Goal: Information Seeking & Learning: Learn about a topic

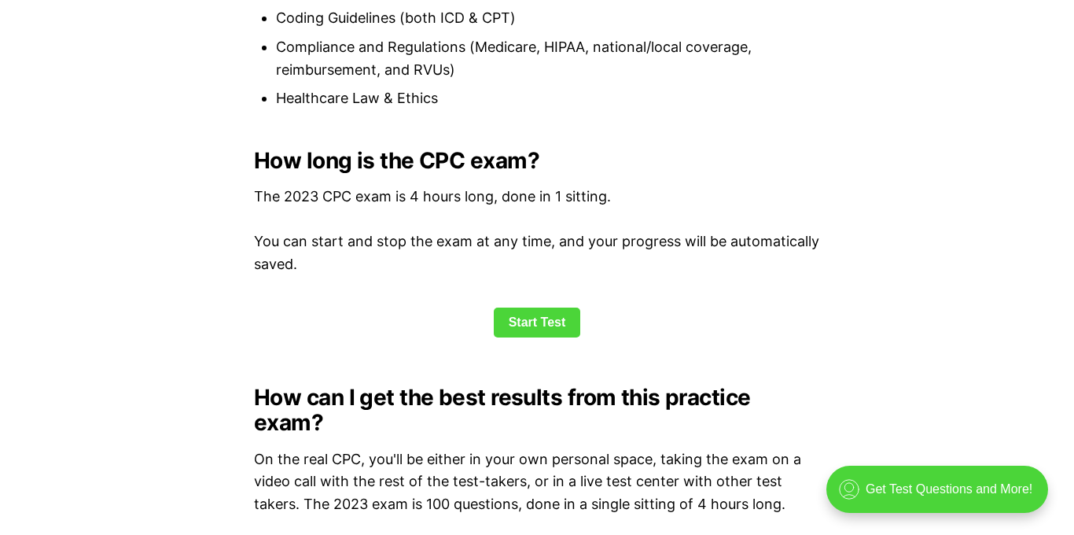
scroll to position [2031, 0]
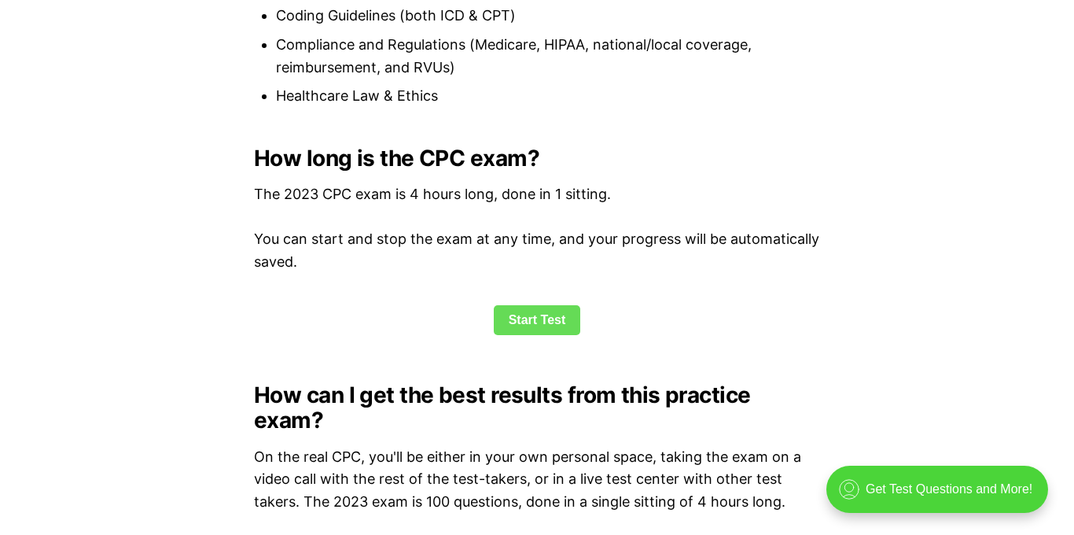
click at [521, 314] on link "Start Test" at bounding box center [537, 320] width 87 height 30
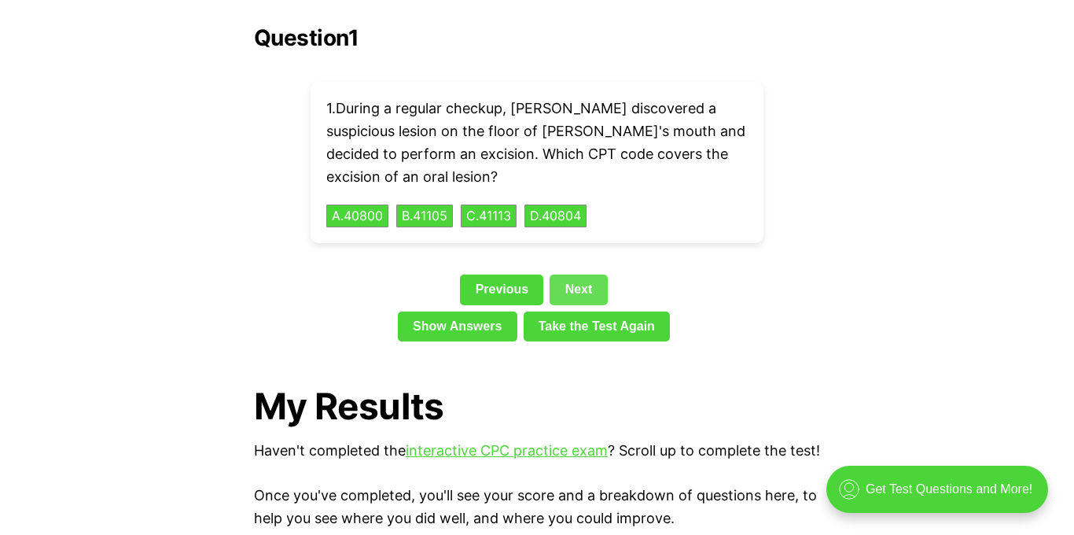
click at [573, 274] on link "Next" at bounding box center [578, 289] width 57 height 30
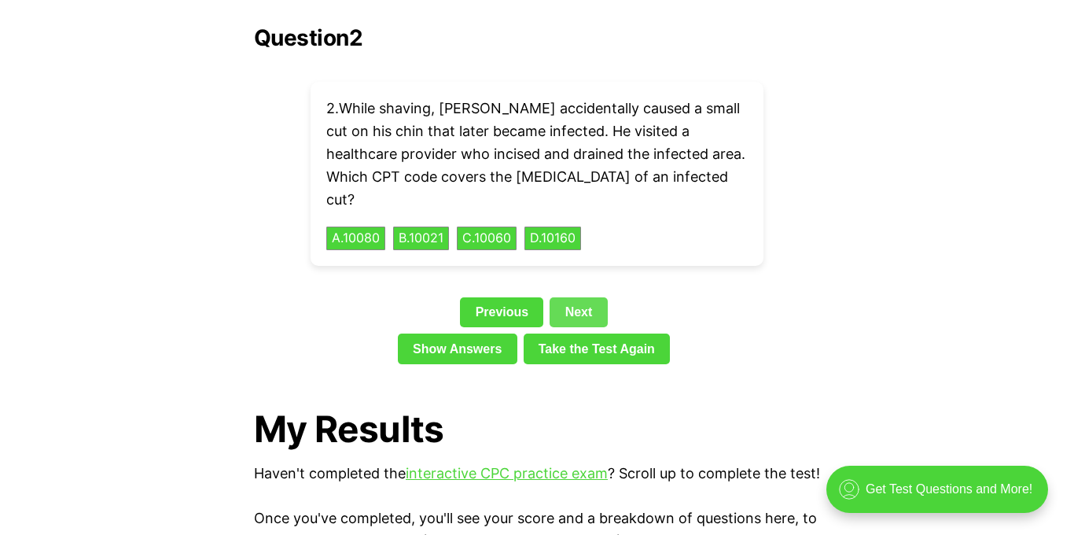
click at [573, 297] on link "Next" at bounding box center [578, 312] width 57 height 30
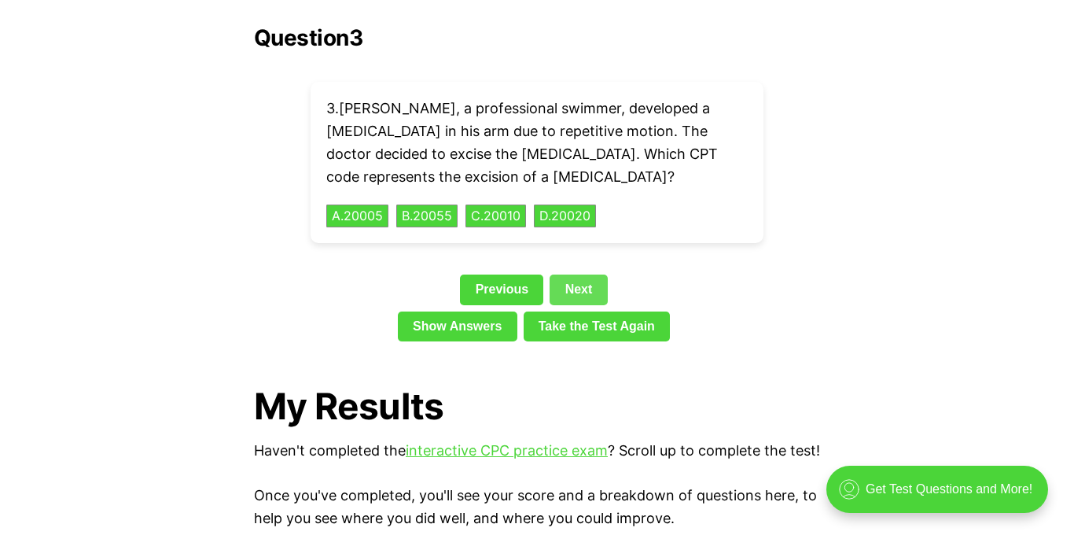
click at [568, 274] on link "Next" at bounding box center [578, 289] width 57 height 30
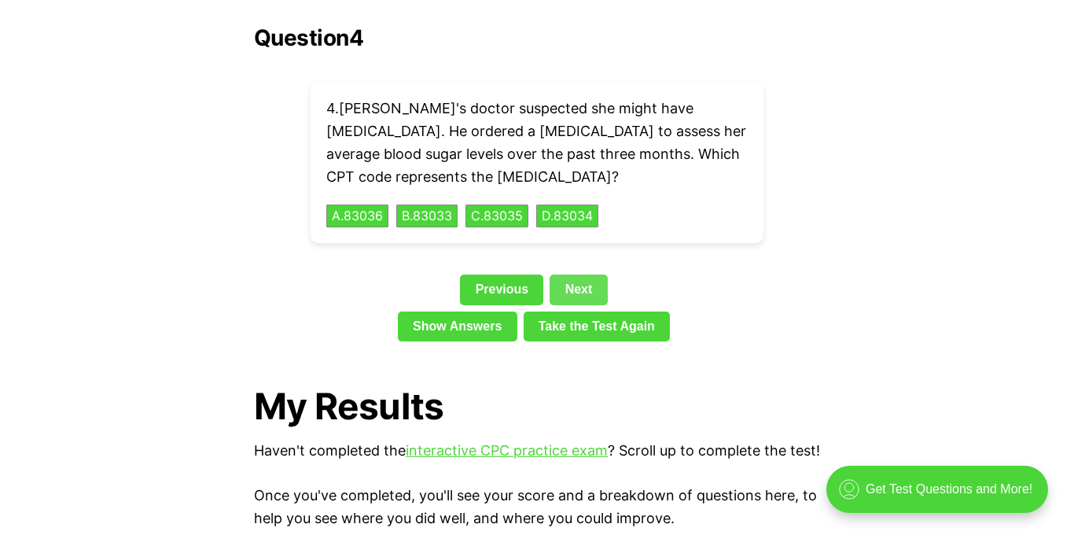
click at [569, 274] on link "Next" at bounding box center [578, 289] width 57 height 30
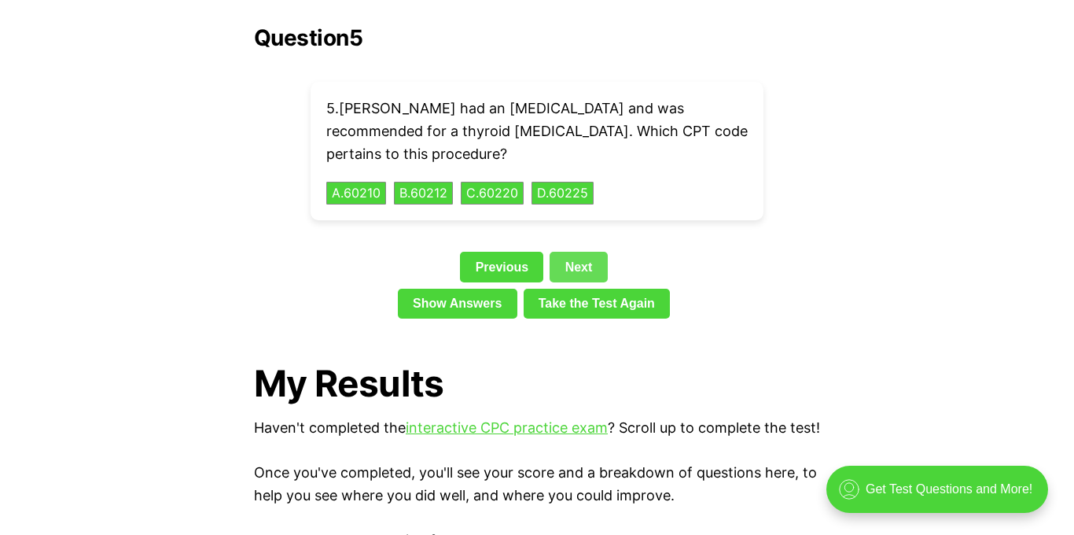
click at [576, 252] on link "Next" at bounding box center [578, 267] width 57 height 30
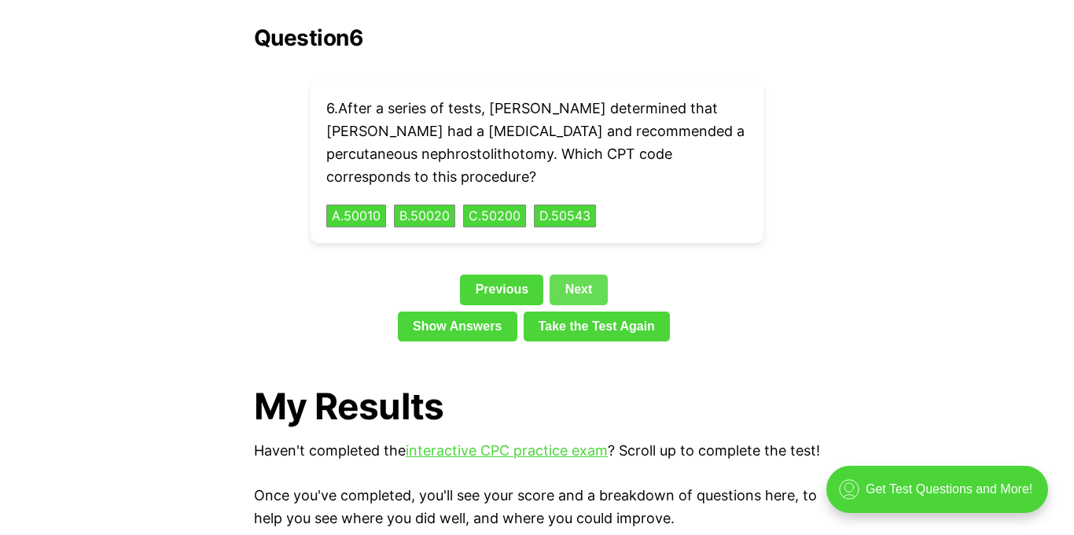
click at [576, 274] on link "Next" at bounding box center [578, 289] width 57 height 30
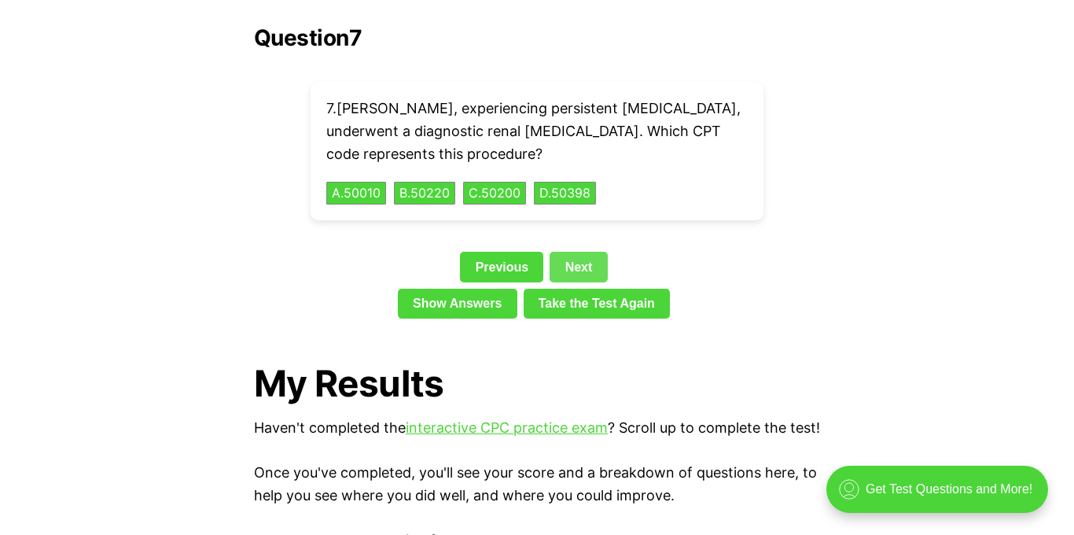
click at [578, 252] on link "Next" at bounding box center [578, 267] width 57 height 30
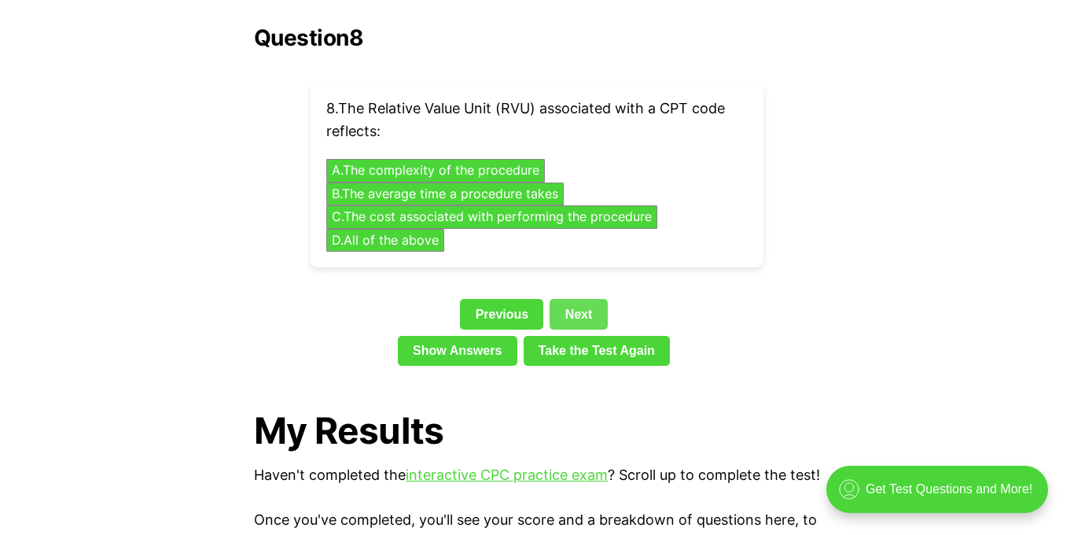
click at [573, 299] on link "Next" at bounding box center [578, 314] width 57 height 30
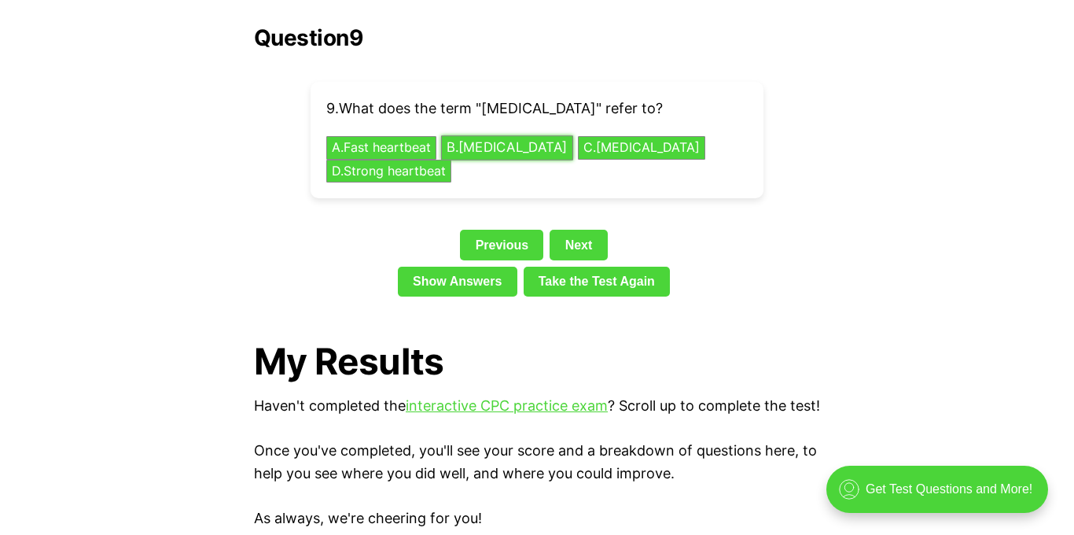
click at [535, 136] on button "B . [MEDICAL_DATA]" at bounding box center [507, 148] width 132 height 24
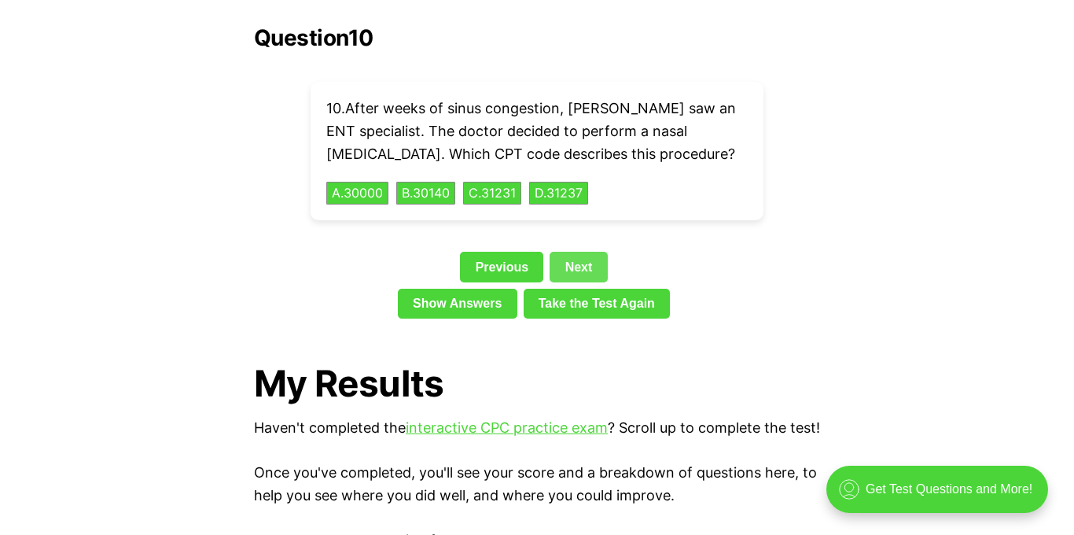
click at [571, 252] on link "Next" at bounding box center [578, 267] width 57 height 30
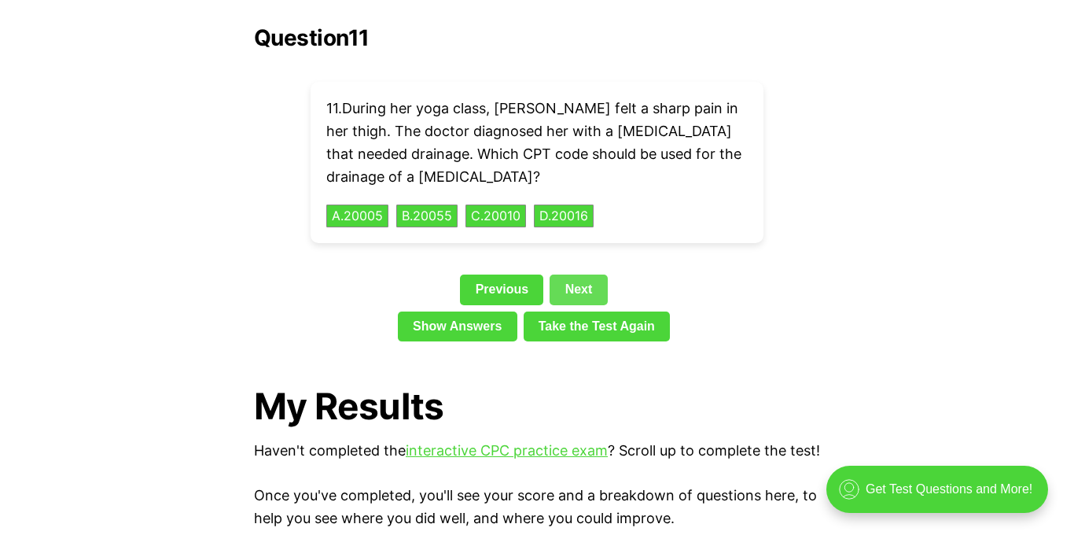
click at [573, 274] on link "Next" at bounding box center [578, 289] width 57 height 30
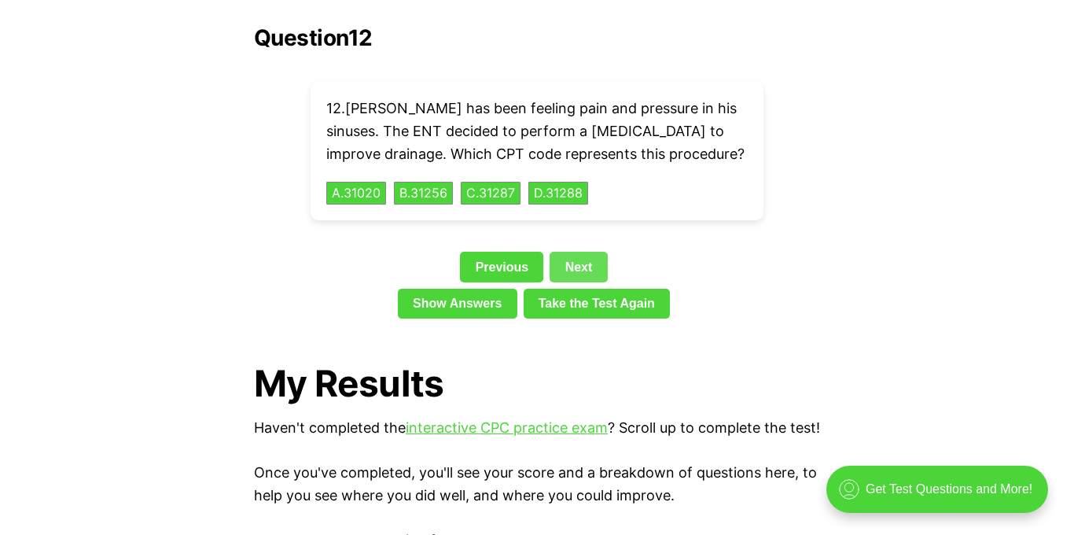
click at [579, 252] on link "Next" at bounding box center [578, 267] width 57 height 30
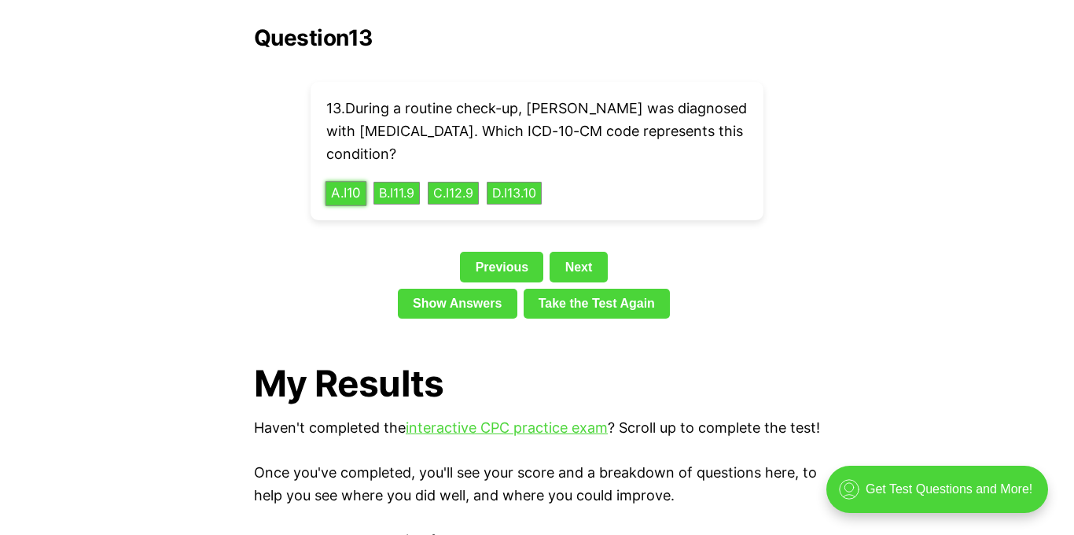
click at [340, 181] on button "A . I10" at bounding box center [347, 193] width 42 height 24
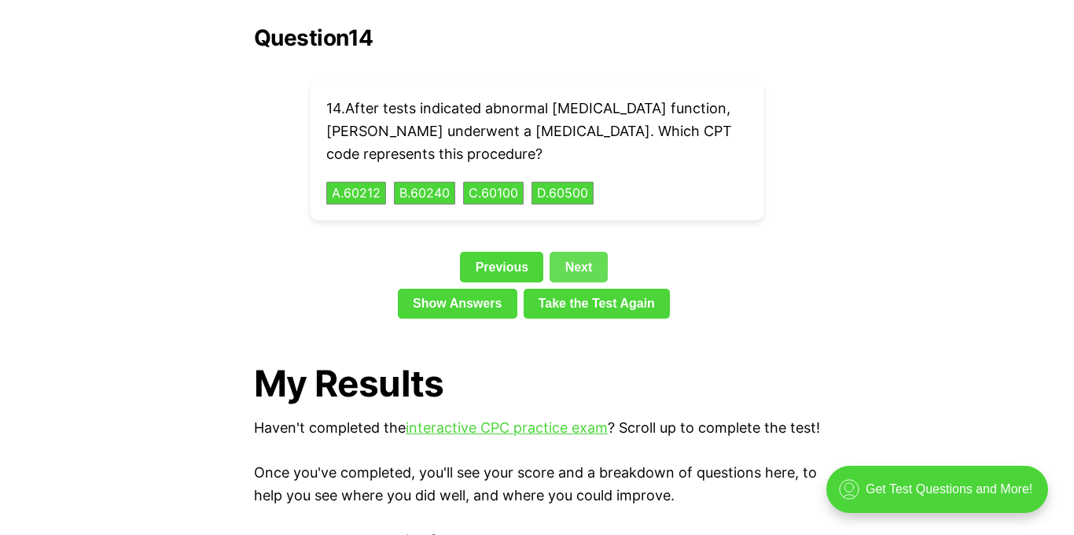
click at [573, 252] on link "Next" at bounding box center [578, 267] width 57 height 30
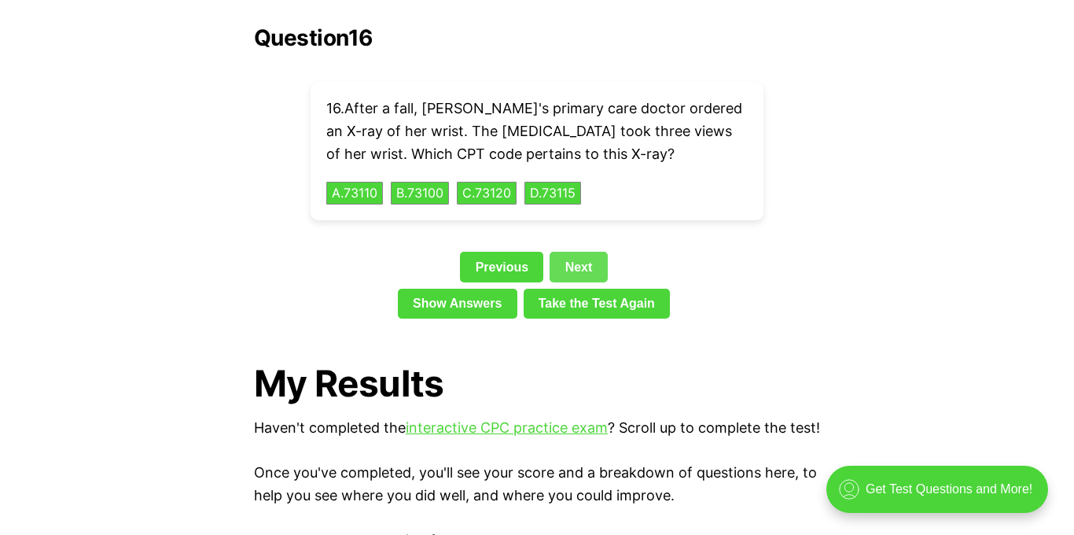
click at [573, 252] on link "Next" at bounding box center [578, 267] width 57 height 30
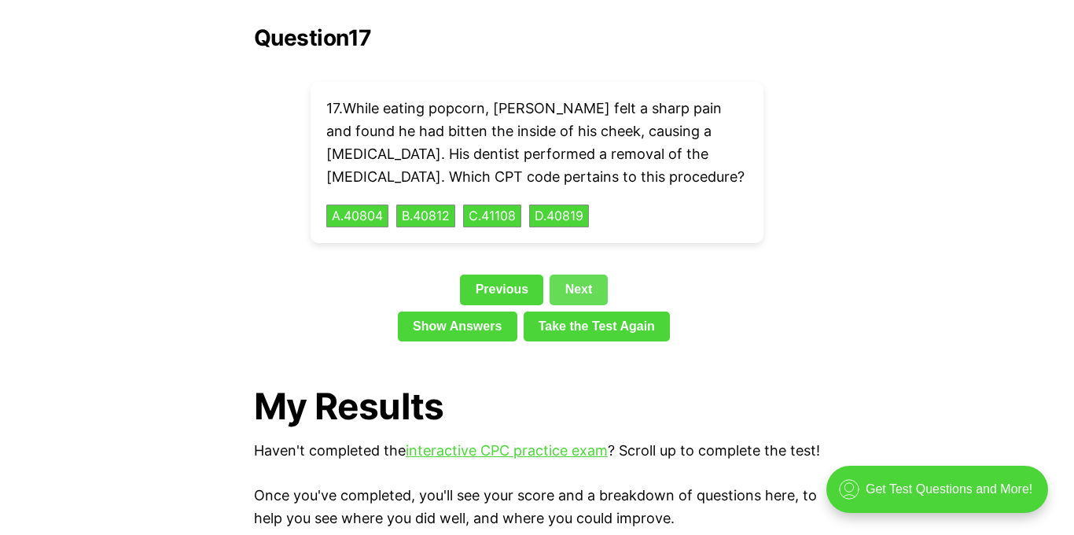
click at [579, 274] on link "Next" at bounding box center [578, 289] width 57 height 30
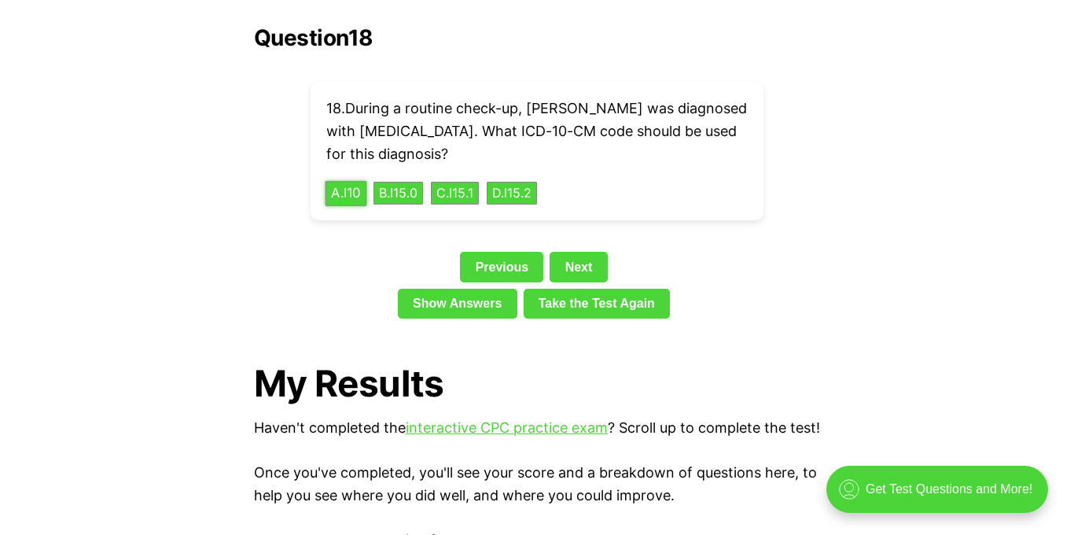
click at [348, 181] on button "A . I10" at bounding box center [347, 193] width 42 height 24
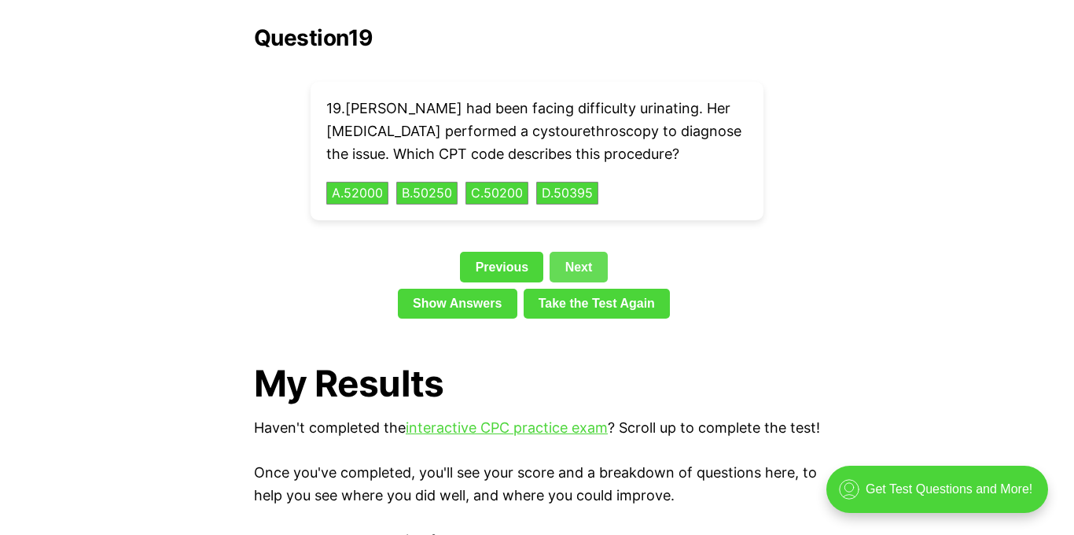
click at [584, 252] on link "Next" at bounding box center [578, 267] width 57 height 30
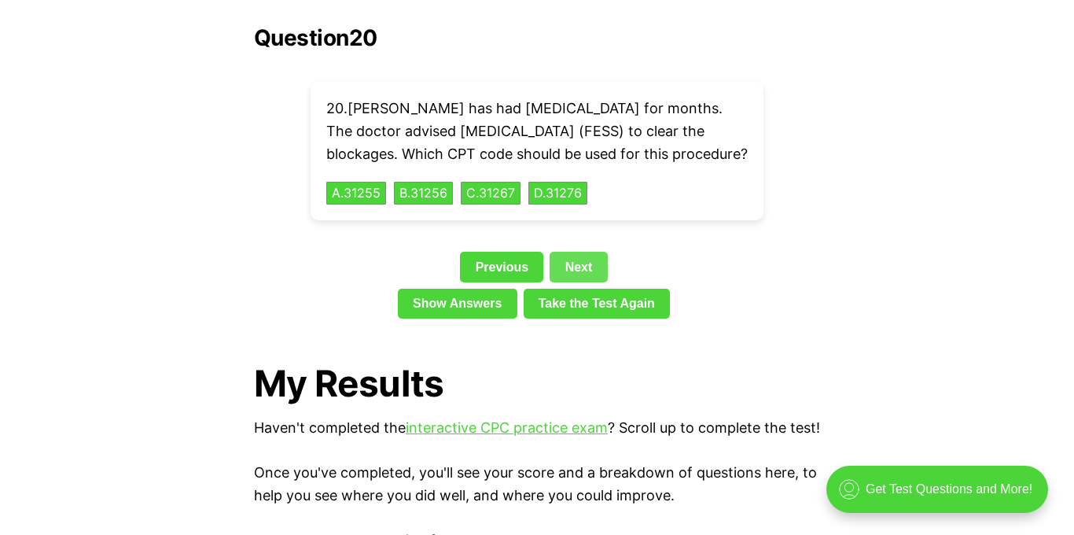
click at [572, 257] on link "Next" at bounding box center [578, 267] width 57 height 30
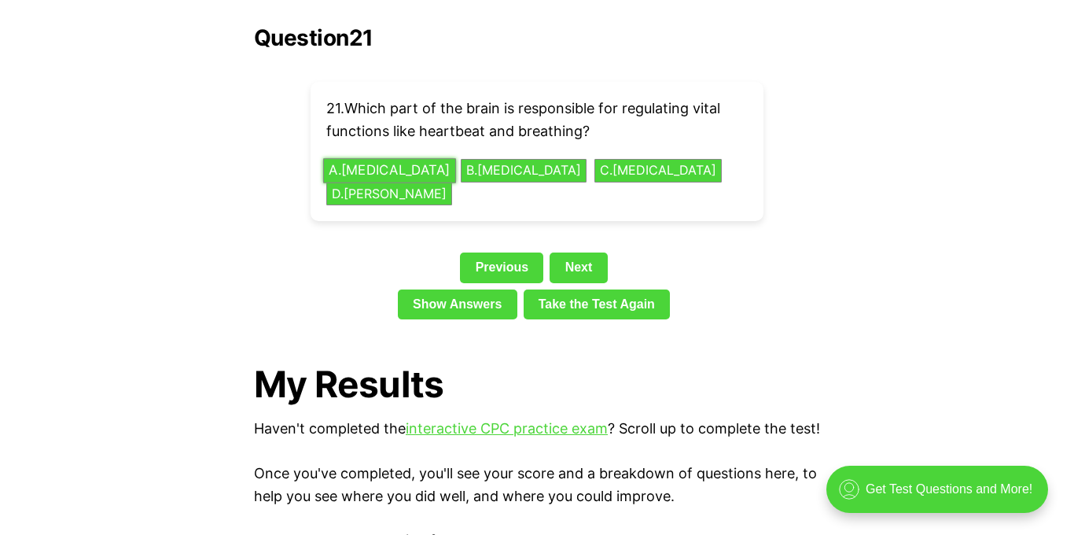
click at [416, 158] on button "A . [MEDICAL_DATA]" at bounding box center [389, 170] width 133 height 24
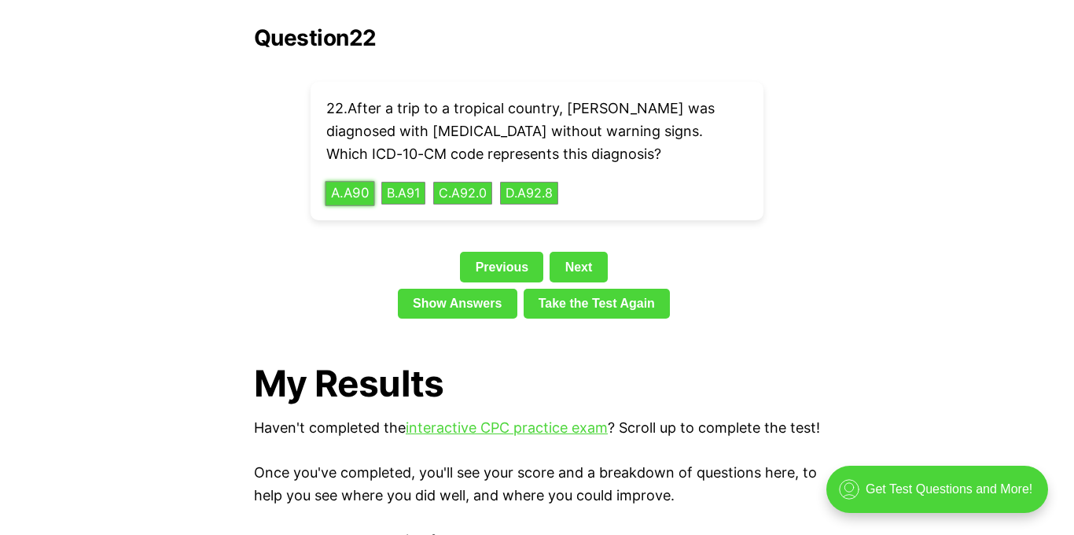
click at [352, 181] on button "A . A90" at bounding box center [351, 193] width 50 height 24
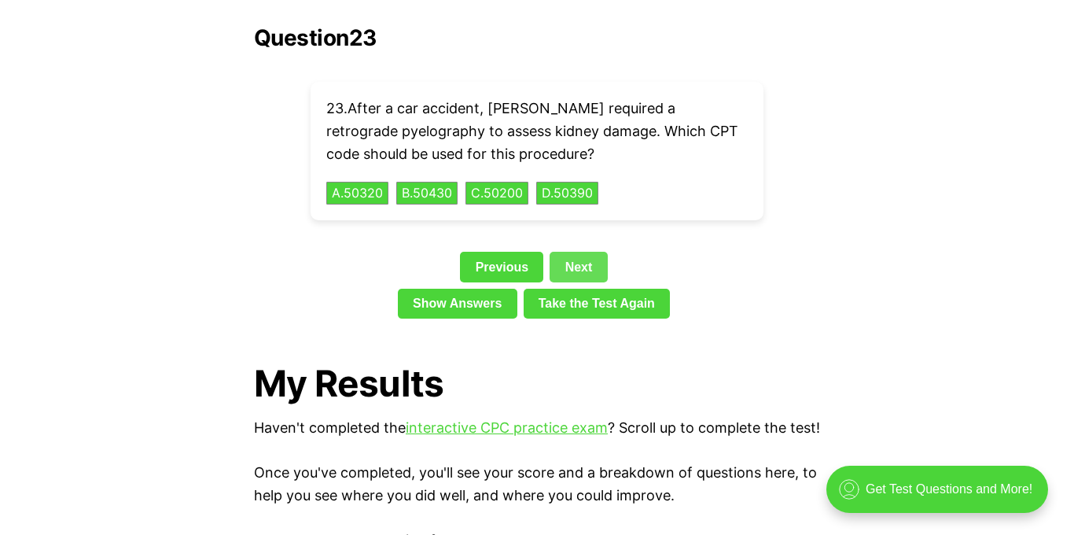
click at [569, 252] on link "Next" at bounding box center [578, 267] width 57 height 30
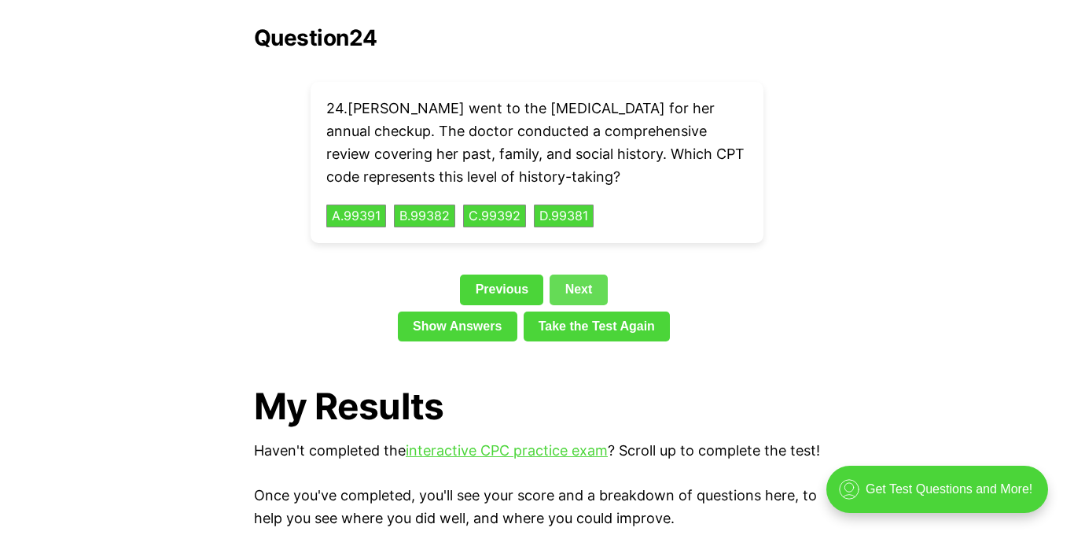
click at [575, 274] on link "Next" at bounding box center [578, 289] width 57 height 30
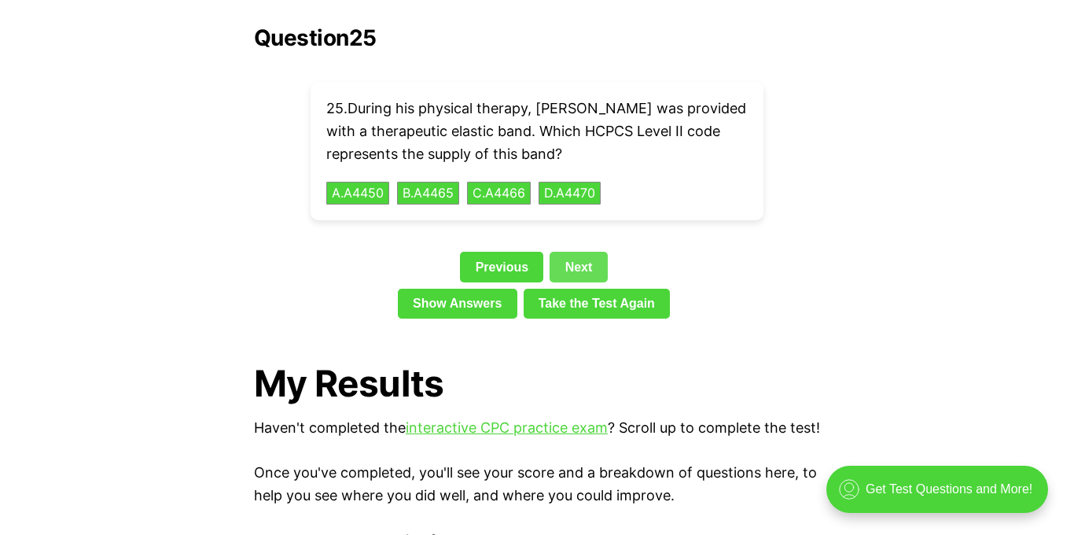
click at [575, 252] on link "Next" at bounding box center [578, 267] width 57 height 30
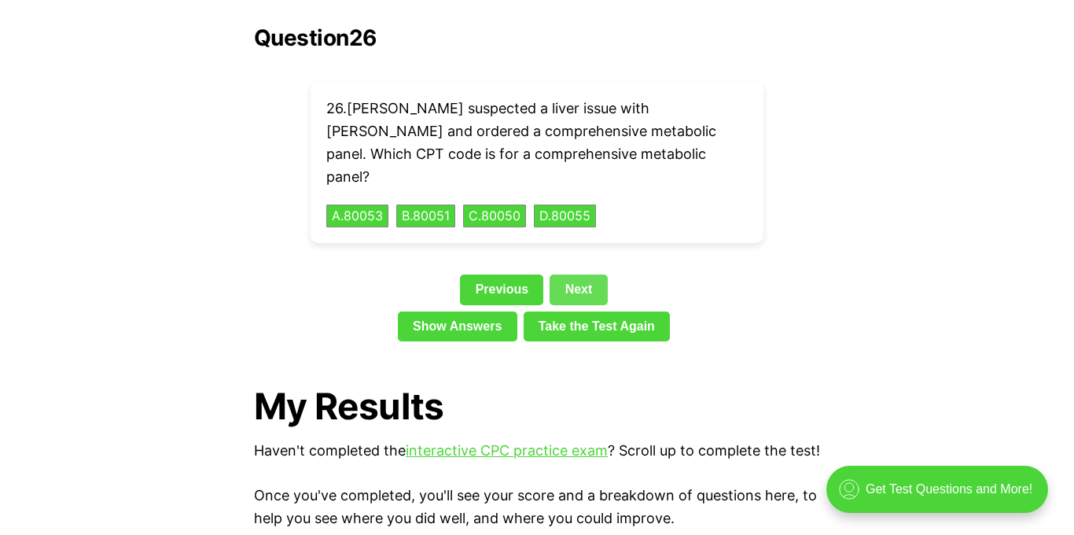
click at [575, 274] on link "Next" at bounding box center [578, 289] width 57 height 30
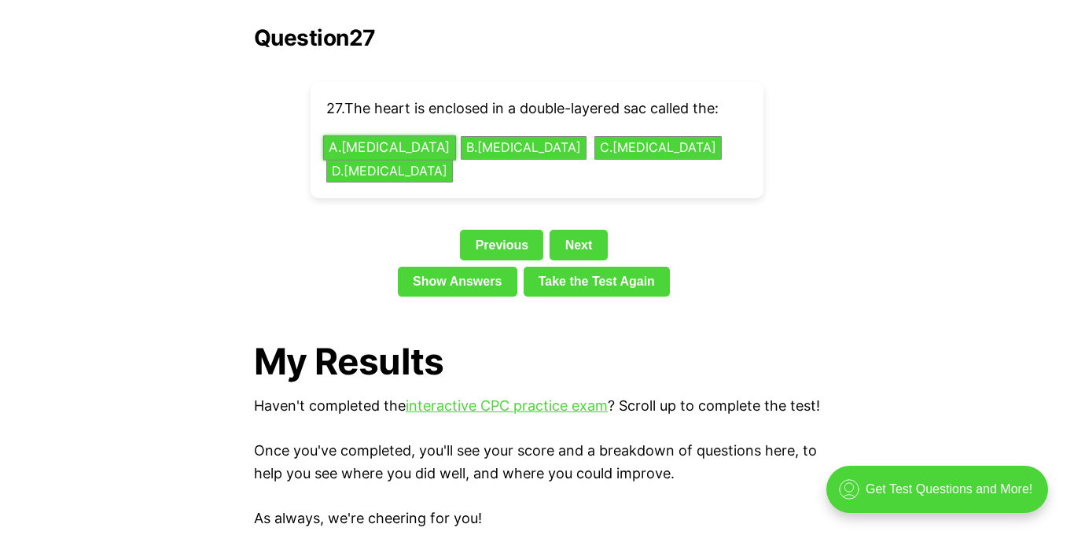
click at [399, 136] on button "A . [MEDICAL_DATA]" at bounding box center [389, 148] width 133 height 24
click at [582, 216] on div "Question 27 27 . The heart is enclosed in a double-layered sac called the: A . …" at bounding box center [537, 164] width 566 height 278
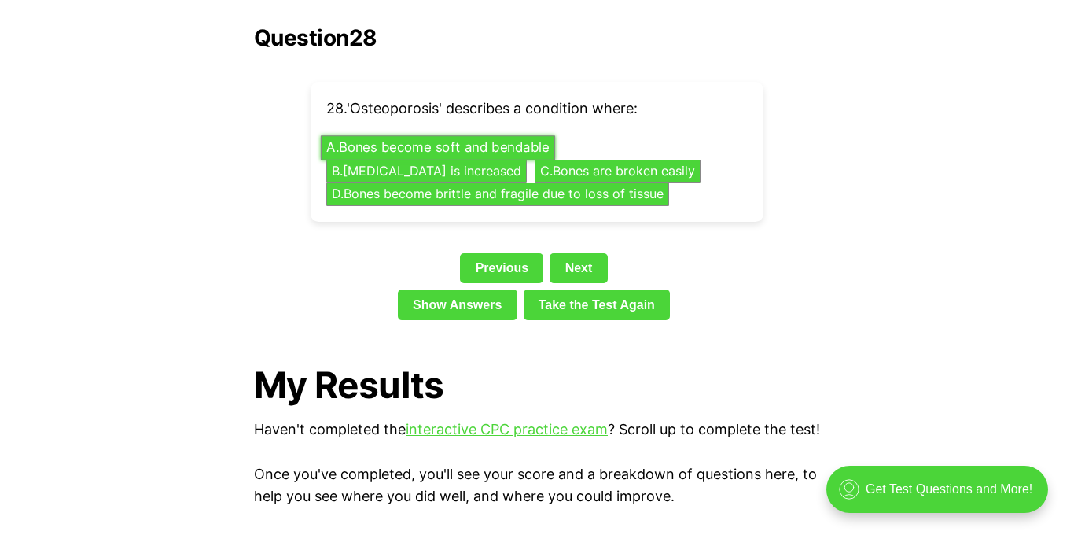
click at [518, 136] on button "A . Bones become soft and bendable" at bounding box center [438, 148] width 234 height 24
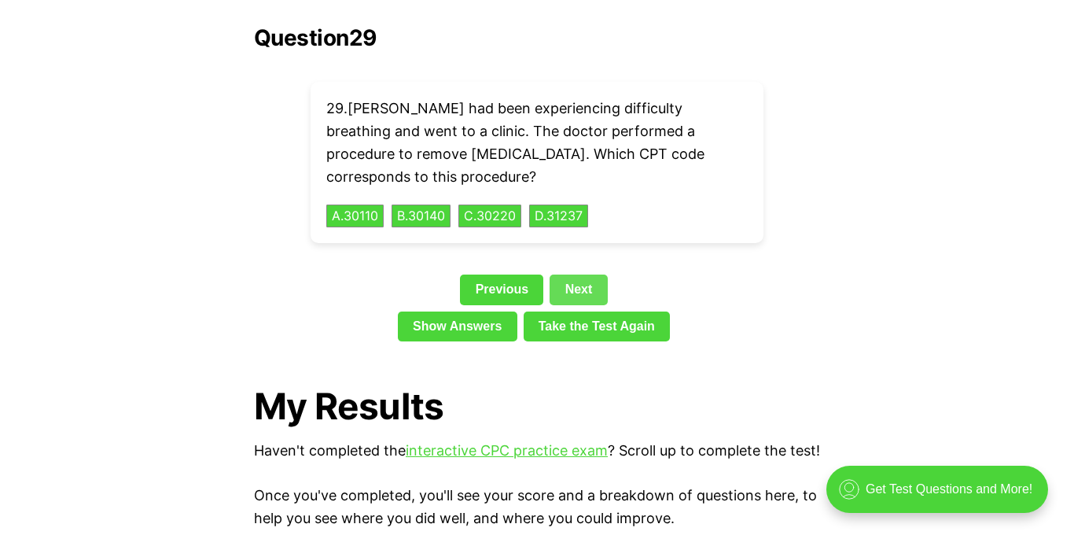
click at [581, 274] on link "Next" at bounding box center [578, 289] width 57 height 30
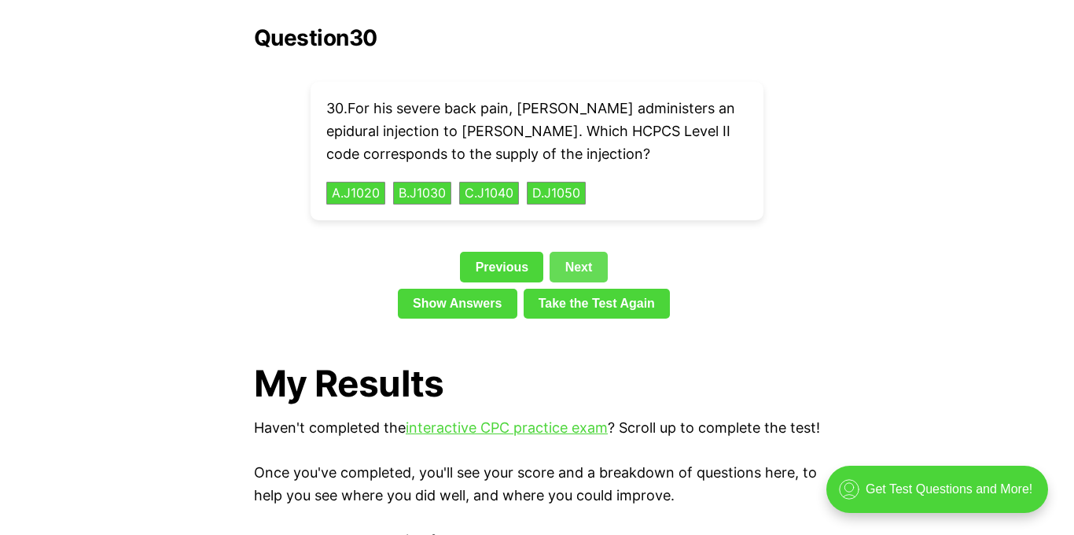
click at [581, 252] on link "Next" at bounding box center [578, 267] width 57 height 30
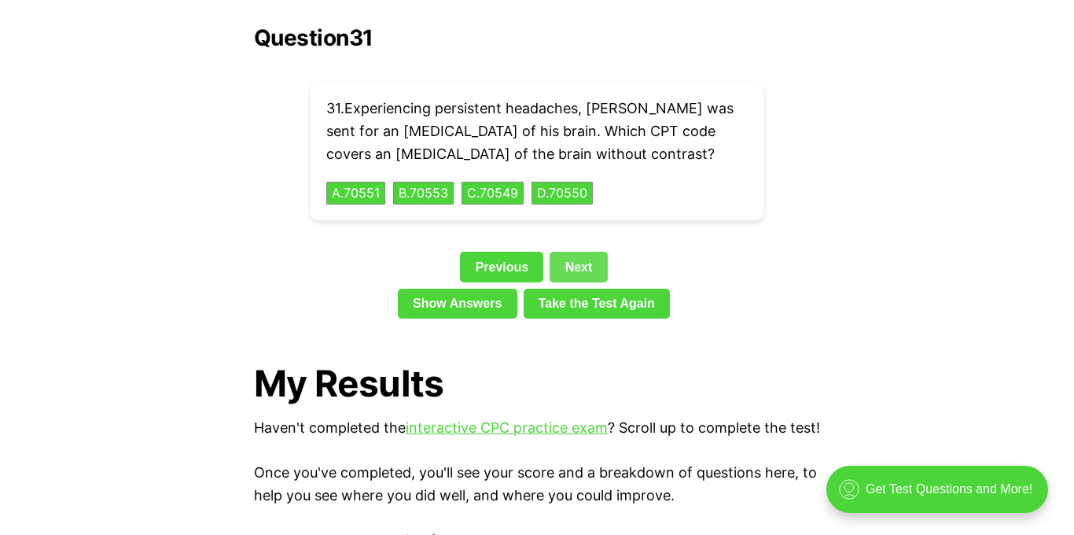
click at [581, 252] on link "Next" at bounding box center [578, 267] width 57 height 30
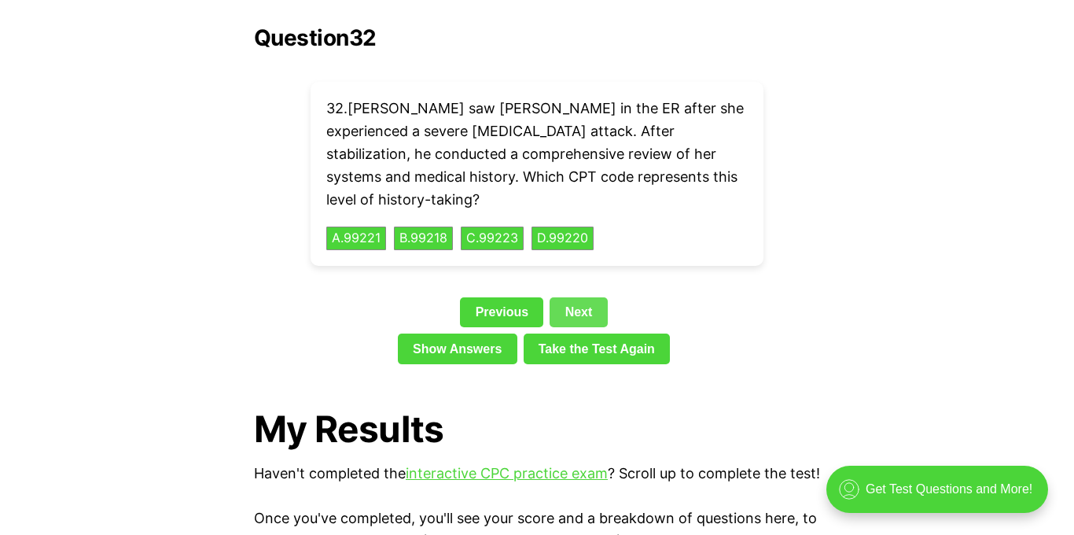
click at [582, 297] on link "Next" at bounding box center [578, 312] width 57 height 30
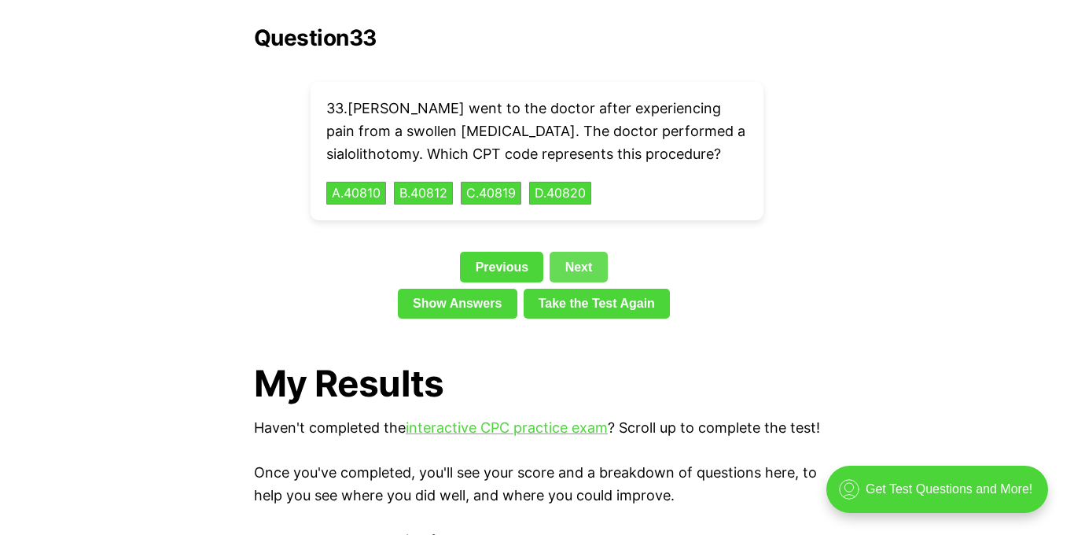
click at [582, 252] on link "Next" at bounding box center [578, 267] width 57 height 30
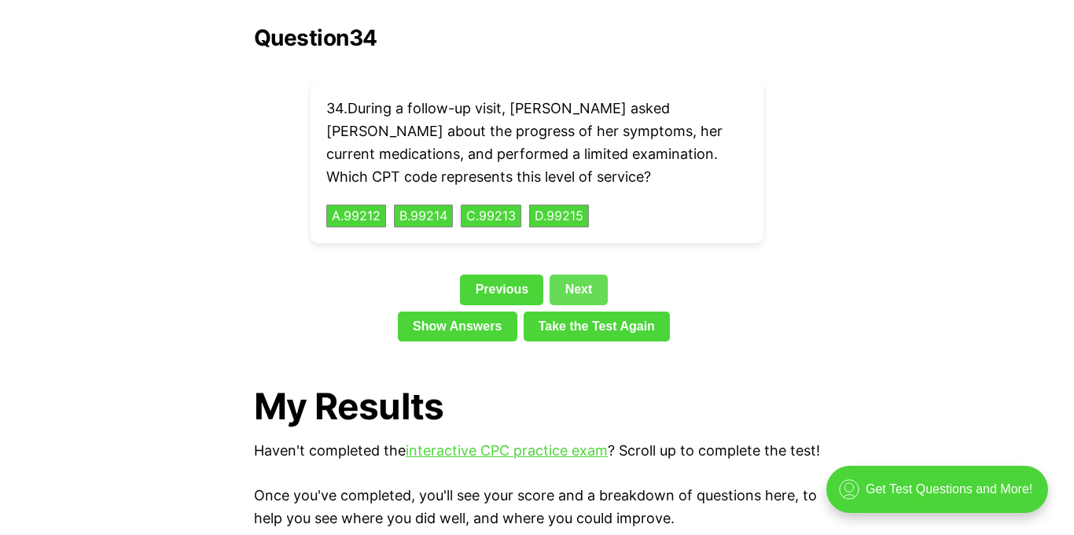
click at [582, 274] on link "Next" at bounding box center [578, 289] width 57 height 30
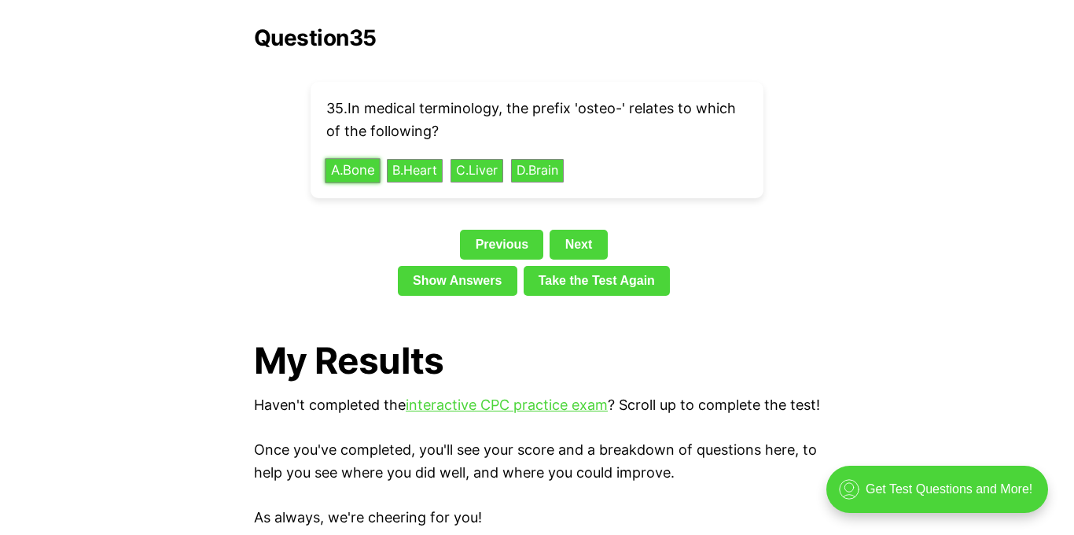
click at [366, 158] on button "A . Bone" at bounding box center [352, 170] width 55 height 24
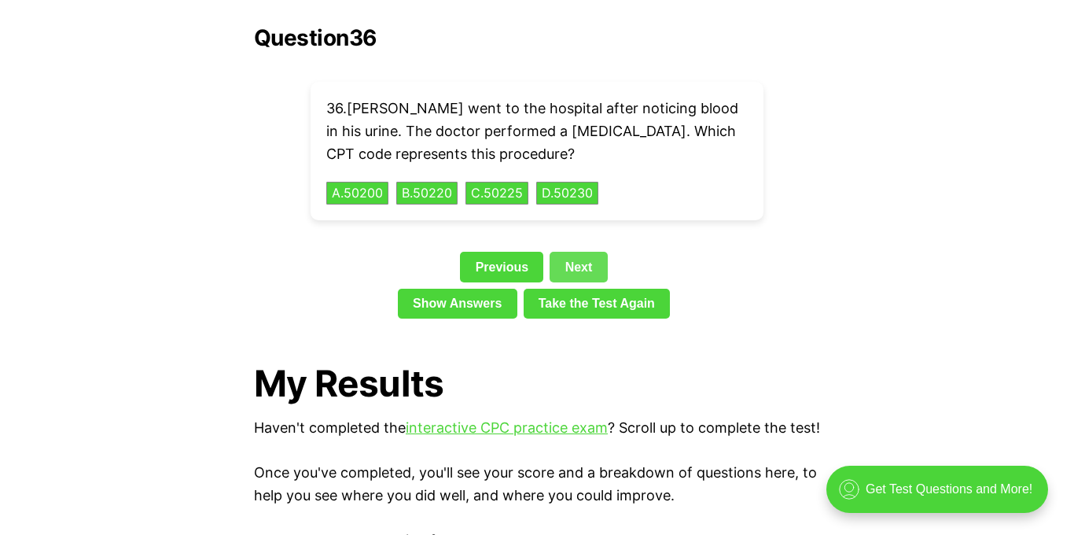
click at [577, 252] on link "Next" at bounding box center [578, 267] width 57 height 30
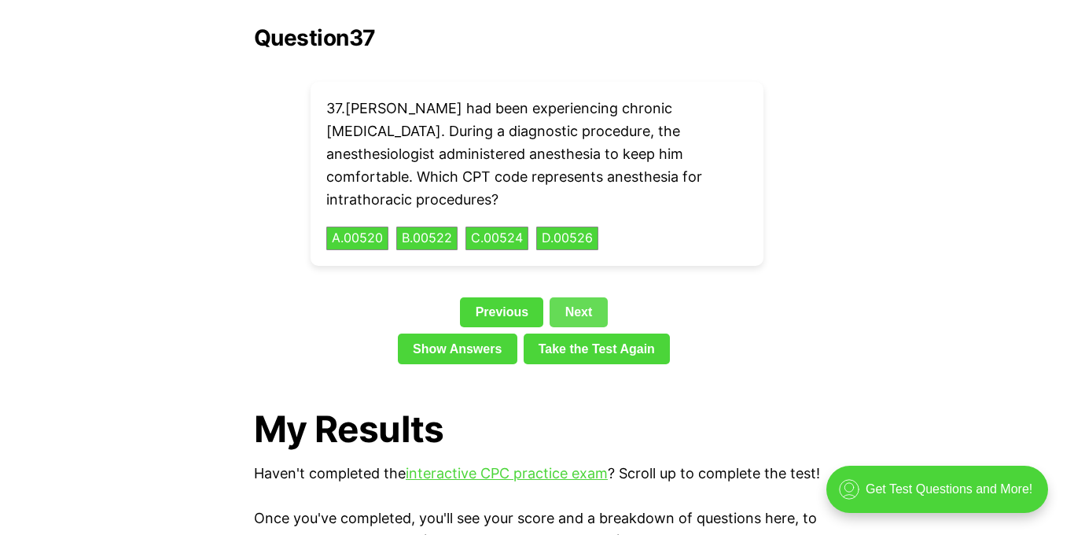
click at [575, 297] on link "Next" at bounding box center [578, 312] width 57 height 30
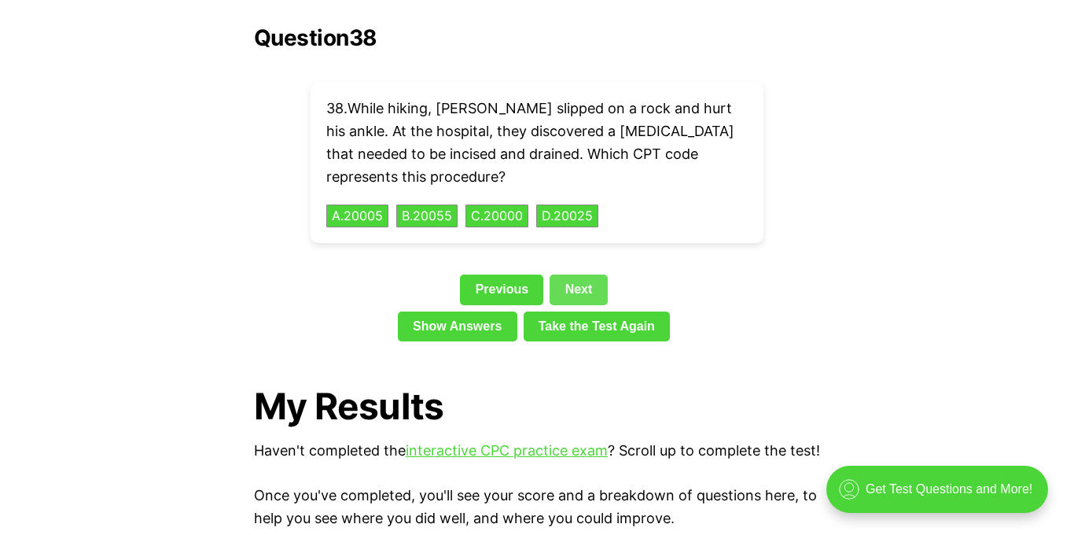
click at [576, 274] on link "Next" at bounding box center [578, 289] width 57 height 30
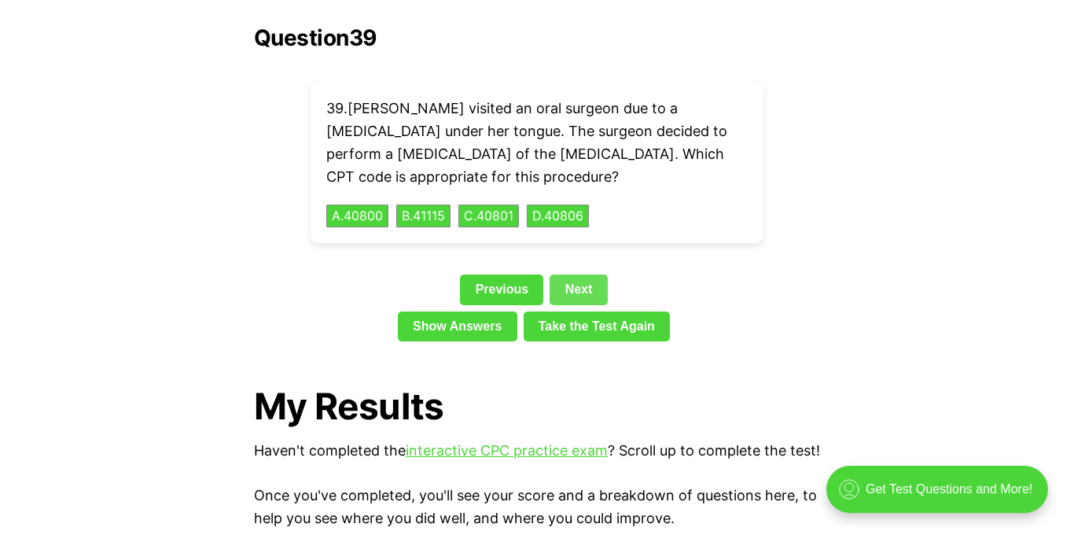
click at [578, 274] on link "Next" at bounding box center [578, 289] width 57 height 30
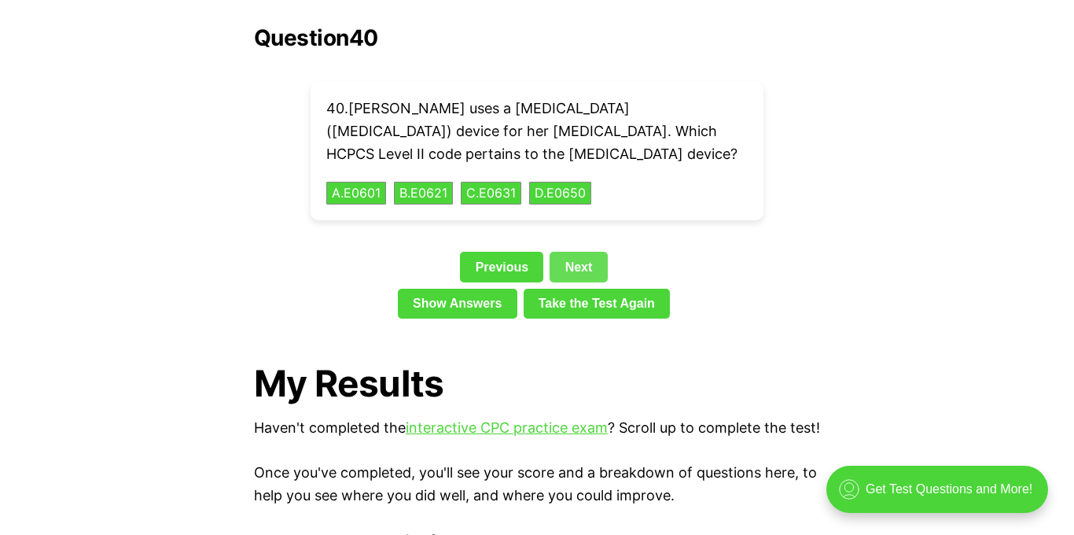
click at [585, 252] on link "Next" at bounding box center [578, 267] width 57 height 30
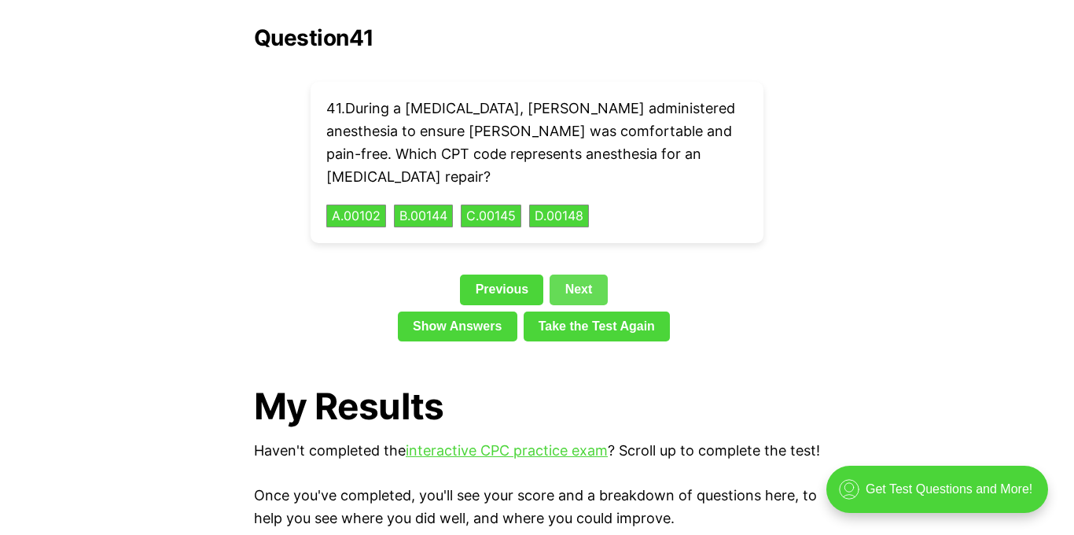
click at [585, 274] on link "Next" at bounding box center [578, 289] width 57 height 30
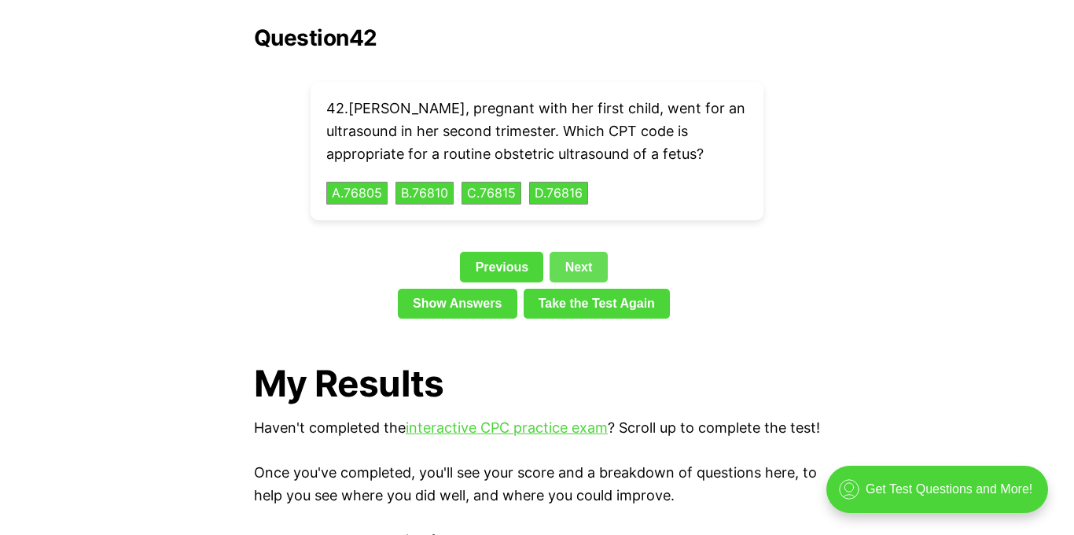
click at [585, 252] on link "Next" at bounding box center [578, 267] width 57 height 30
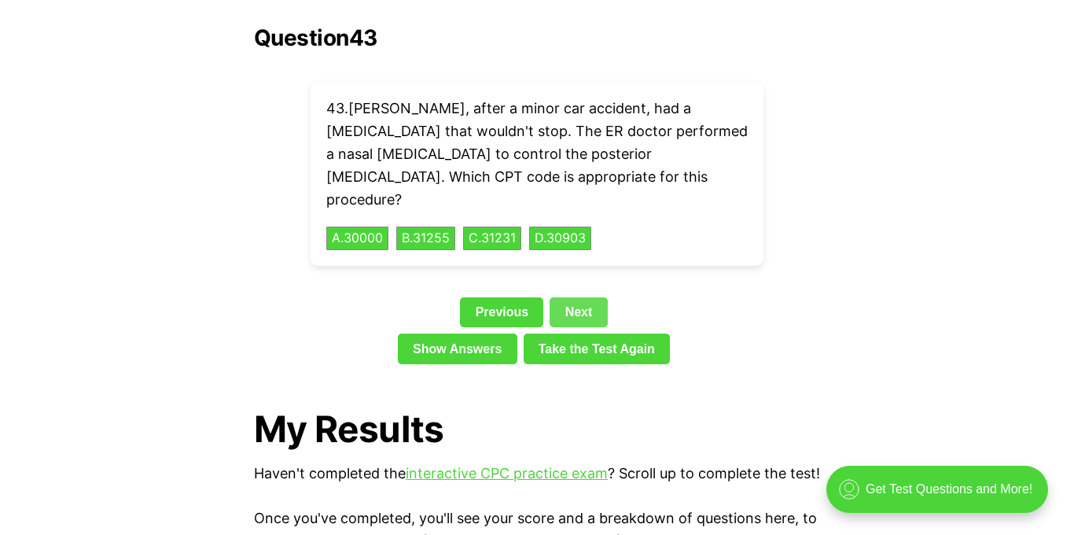
click at [585, 245] on div "Question 43 43 . [PERSON_NAME], after a minor car accident, had a [MEDICAL_DATA…" at bounding box center [537, 197] width 566 height 345
click at [583, 297] on link "Next" at bounding box center [578, 312] width 57 height 30
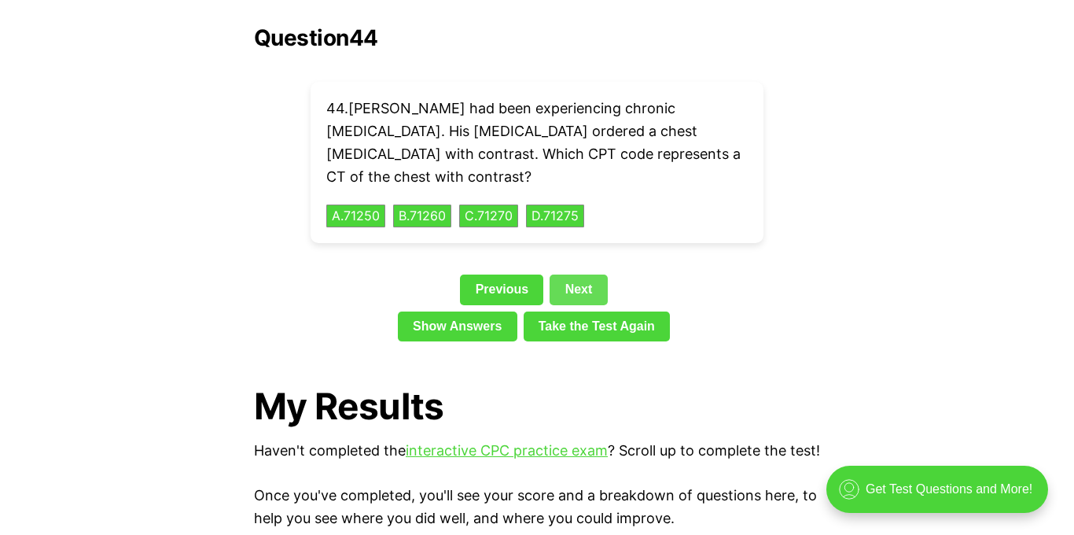
click at [583, 311] on link "Take the Test Again" at bounding box center [597, 326] width 147 height 30
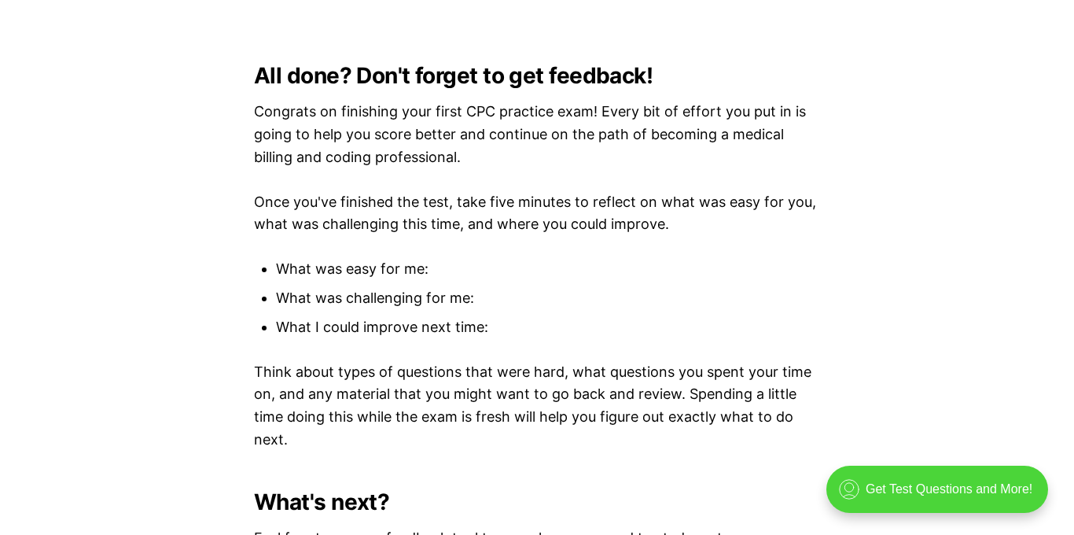
scroll to position [3604, 0]
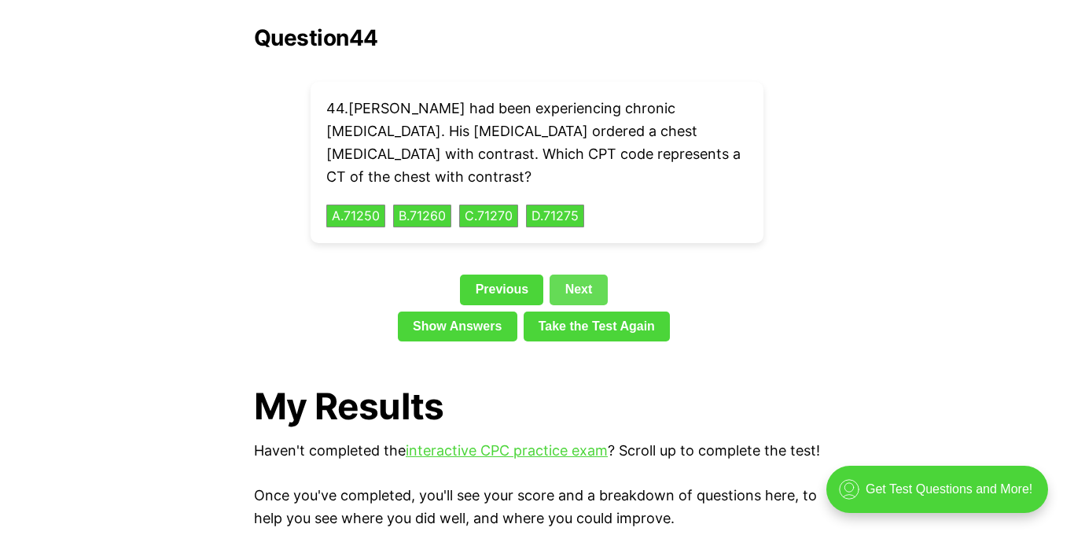
click at [592, 274] on link "Next" at bounding box center [578, 289] width 57 height 30
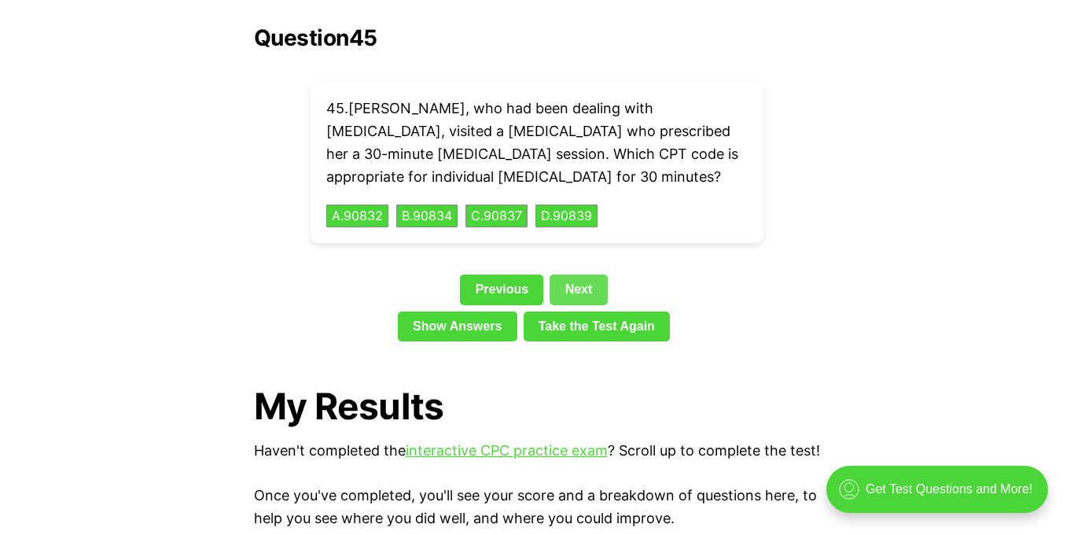
click at [574, 274] on link "Next" at bounding box center [578, 289] width 57 height 30
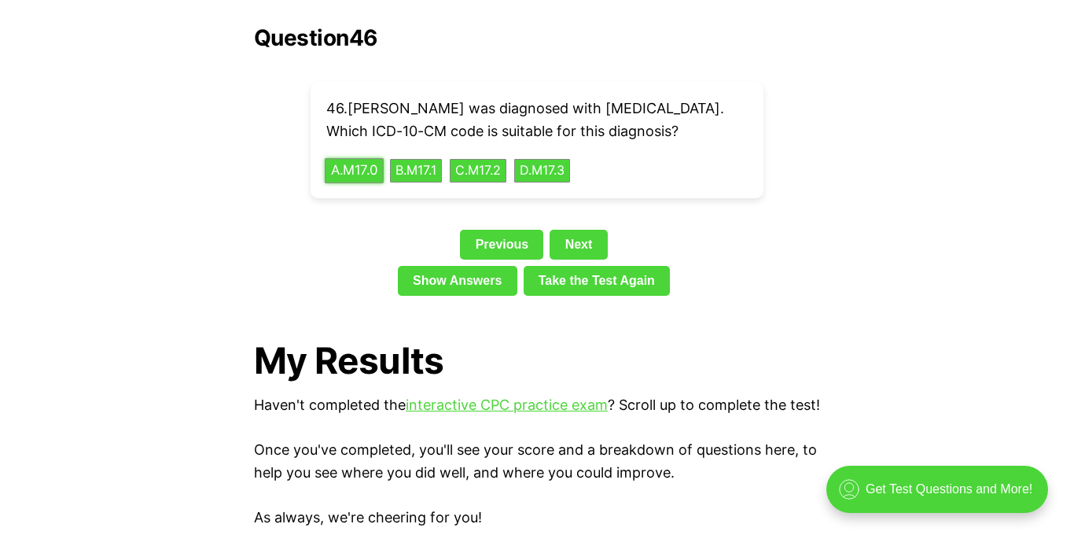
click at [366, 158] on button "A . M17.0" at bounding box center [354, 170] width 59 height 24
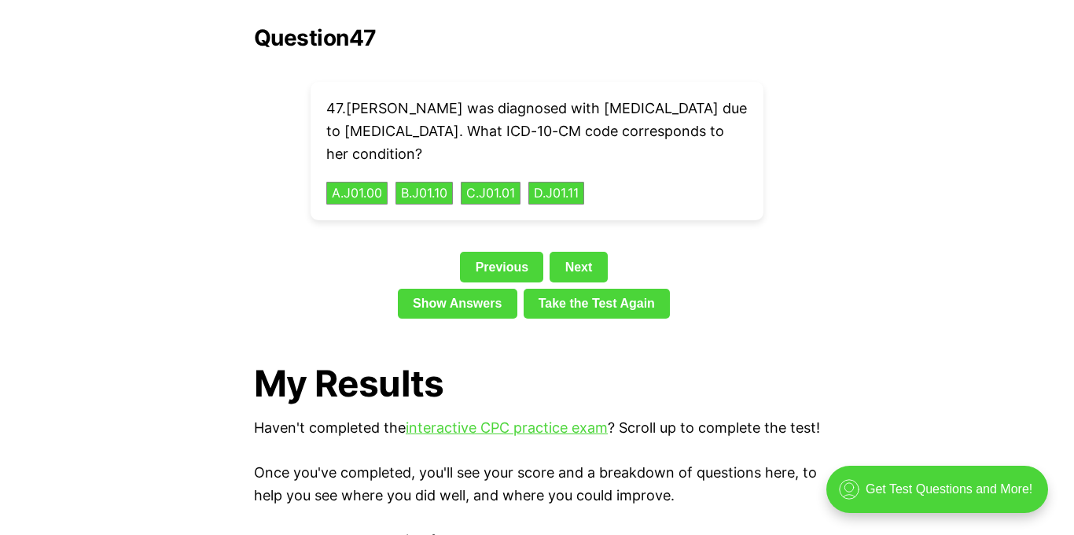
drag, startPoint x: 533, startPoint y: 133, endPoint x: 352, endPoint y: 83, distance: 188.5
click at [352, 98] on p "47 . [PERSON_NAME] was diagnosed with [MEDICAL_DATA] due to [MEDICAL_DATA]. Wha…" at bounding box center [537, 132] width 422 height 68
copy p "[PERSON_NAME] was diagnosed with [MEDICAL_DATA] due to [MEDICAL_DATA]. What ICD…"
click at [362, 181] on button "A . J01.00" at bounding box center [357, 193] width 64 height 24
click at [565, 252] on link "Next" at bounding box center [578, 267] width 57 height 30
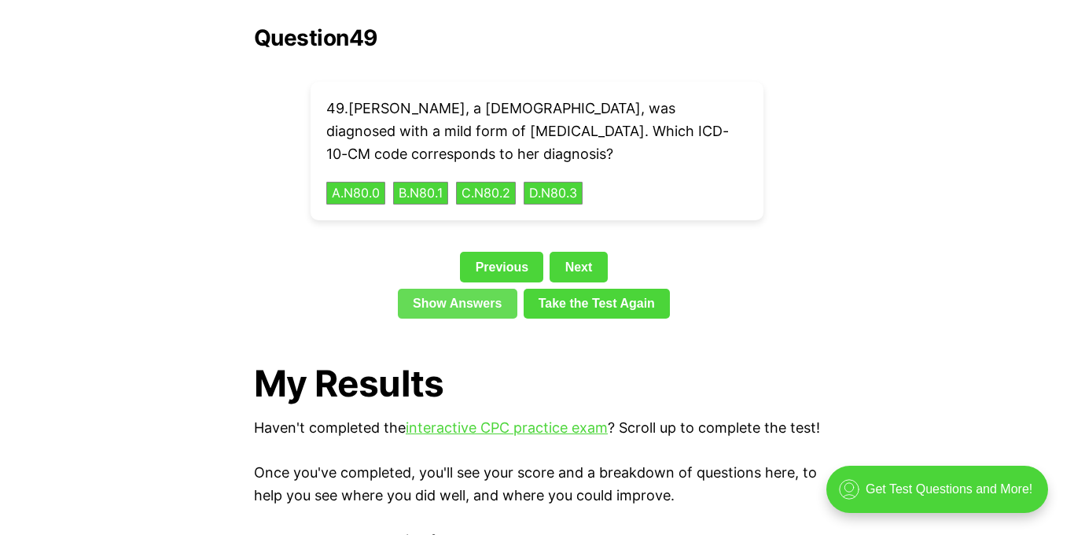
click at [414, 289] on link "Show Answers" at bounding box center [458, 304] width 120 height 30
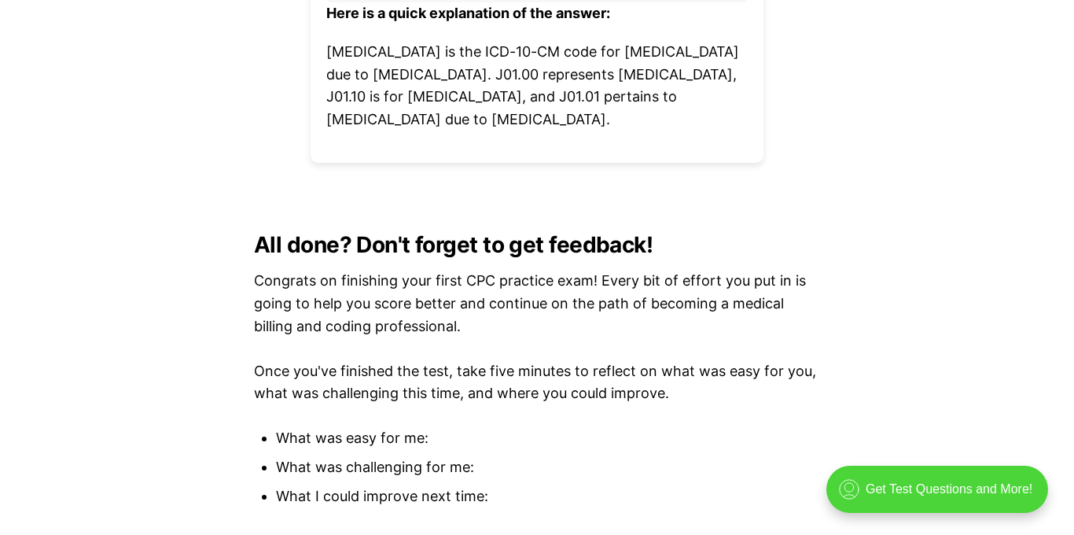
scroll to position [7184, 0]
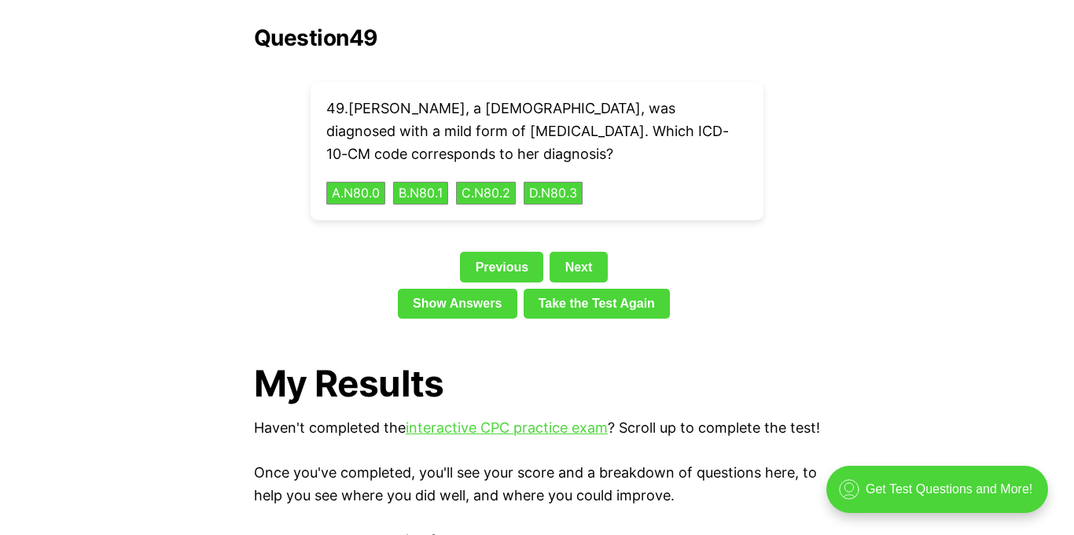
scroll to position [2031, 0]
